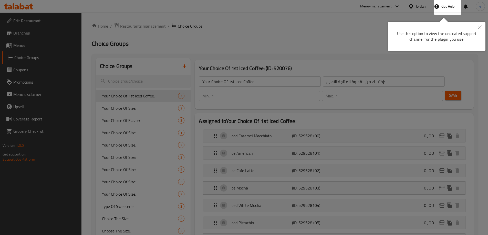
click at [303, 46] on div at bounding box center [244, 117] width 488 height 235
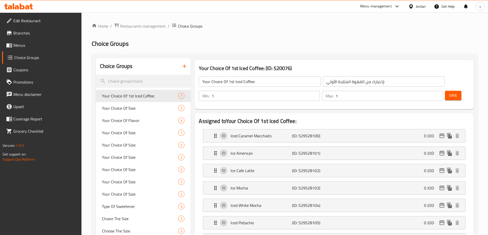
click at [45, 34] on span "Branches" at bounding box center [45, 33] width 64 height 6
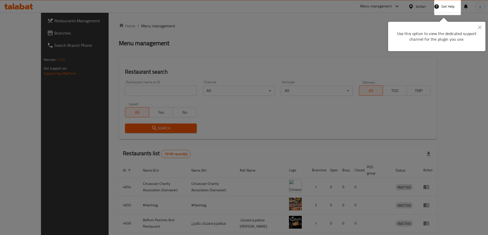
click at [321, 39] on div at bounding box center [244, 117] width 488 height 235
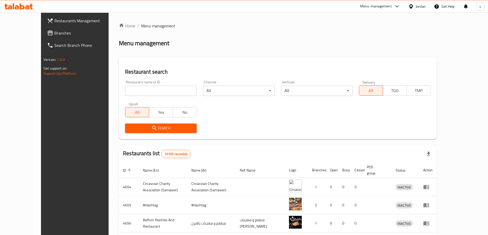
click at [420, 4] on div "Jordan" at bounding box center [421, 7] width 10 height 6
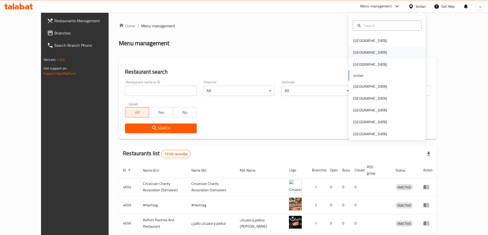
click at [368, 51] on div "[GEOGRAPHIC_DATA]" at bounding box center [387, 53] width 77 height 12
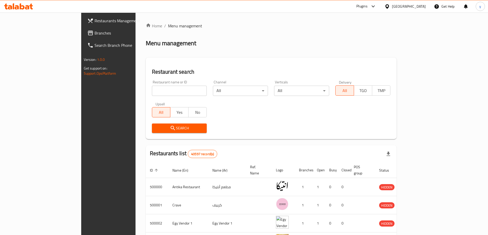
click at [94, 32] on span "Branches" at bounding box center [126, 33] width 64 height 6
